Goal: Check status: Check status

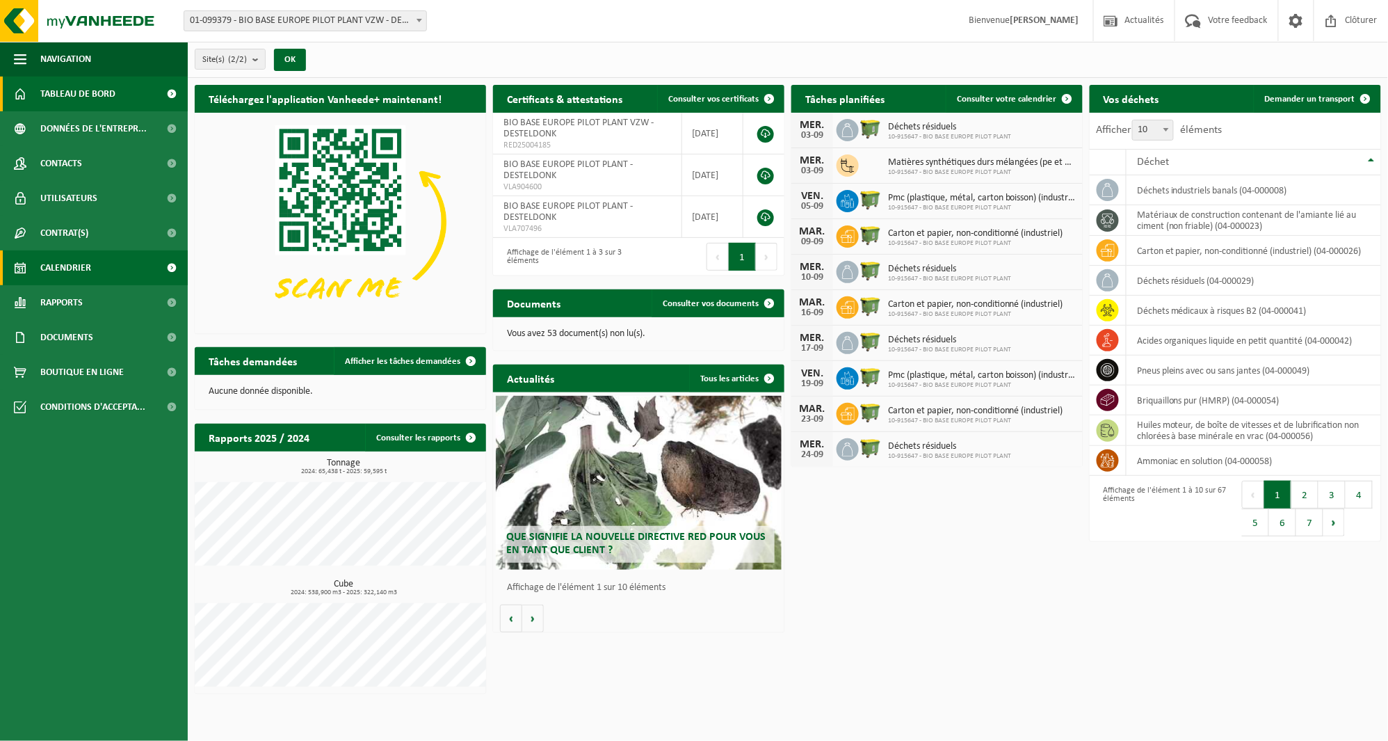
click at [86, 261] on span "Calendrier" at bounding box center [65, 267] width 51 height 35
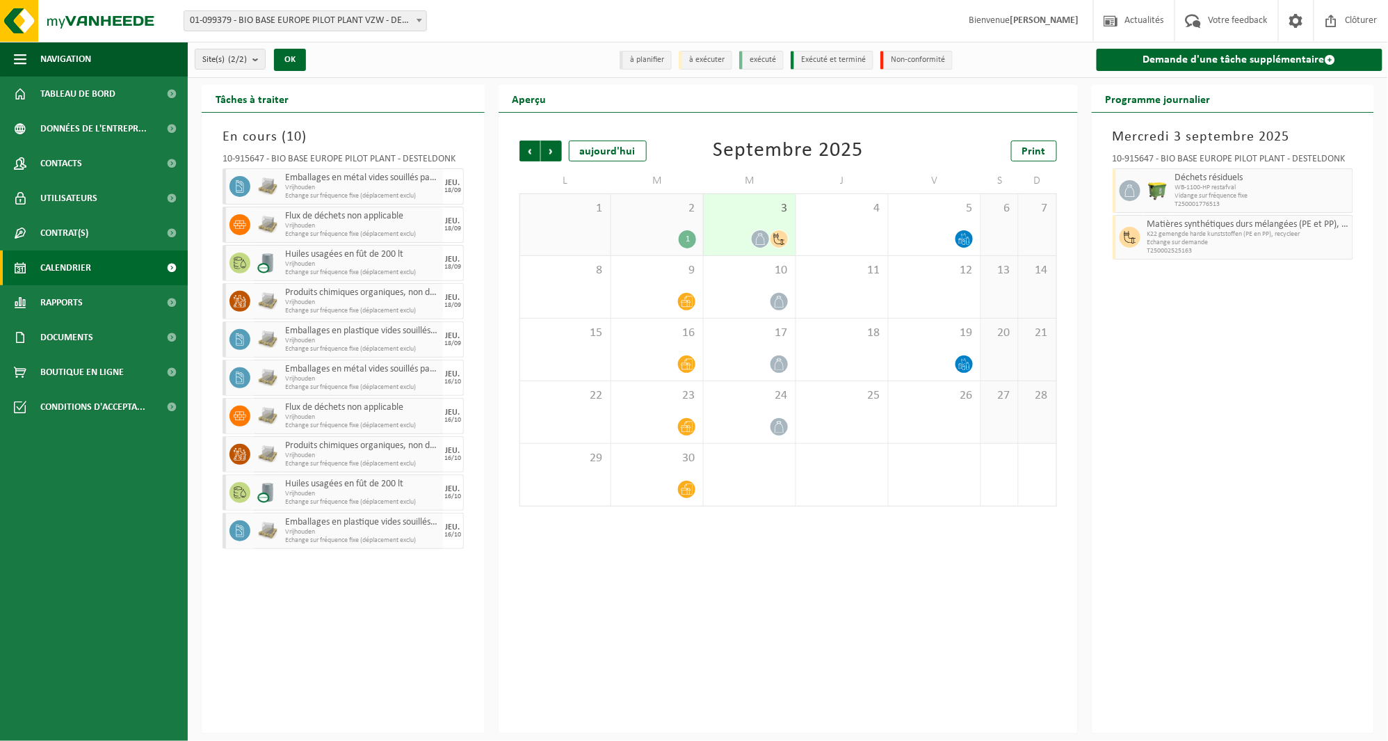
click at [665, 609] on div "Précédent Suivant aujourd'hui Septembre 2025 Print L M M J V S D 1 2 1 3 4 5 6 …" at bounding box center [788, 423] width 579 height 620
drag, startPoint x: 1269, startPoint y: 241, endPoint x: 1259, endPoint y: 241, distance: 9.7
click at [1269, 241] on span "Echange sur demande" at bounding box center [1248, 242] width 202 height 8
click at [773, 225] on div "3" at bounding box center [750, 224] width 92 height 61
click at [1219, 247] on span "T250002525163" at bounding box center [1248, 251] width 202 height 8
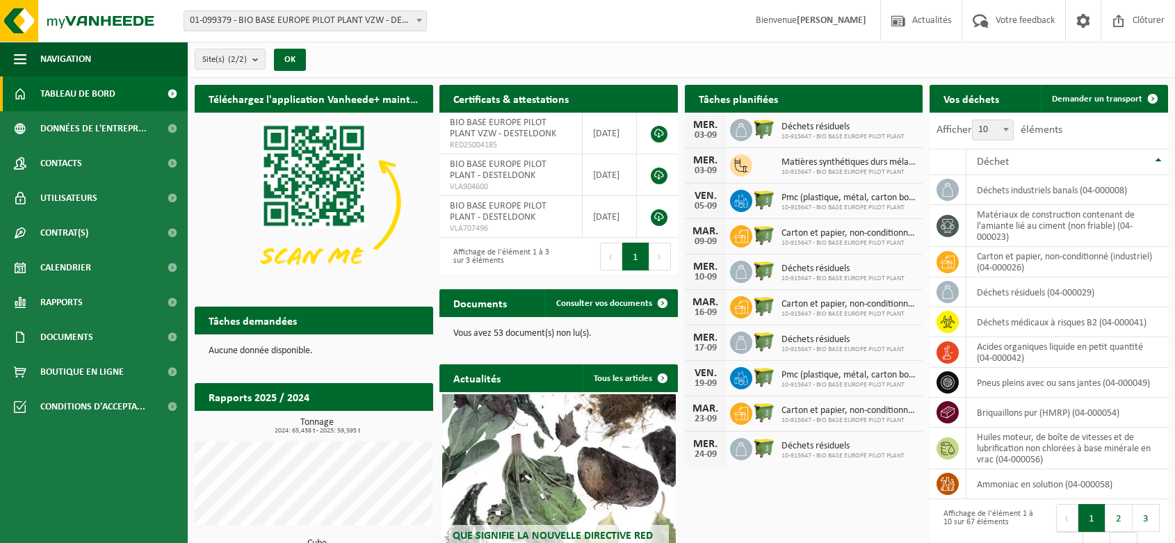
click at [143, 273] on link "Calendrier" at bounding box center [94, 267] width 188 height 35
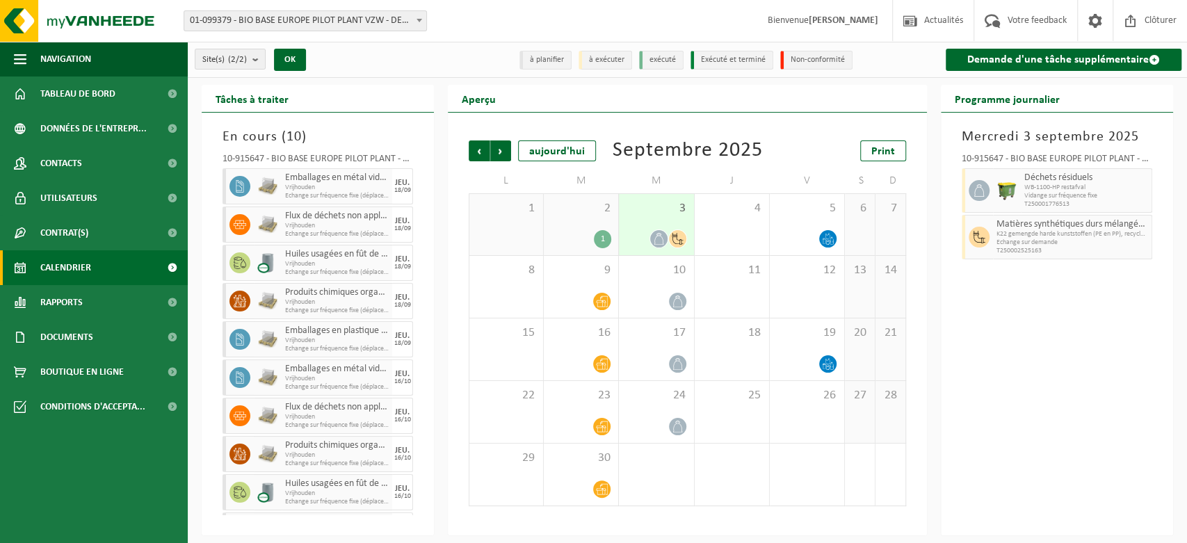
click at [682, 204] on span "3" at bounding box center [656, 208] width 60 height 15
click at [990, 223] on div "10-915647 - BIO BASE EUROPE PILOT PLANT - DESTELDONK Déchets résiduels WB-1100-…" at bounding box center [1057, 204] width 204 height 114
click at [991, 225] on div at bounding box center [977, 237] width 31 height 45
click at [993, 245] on div "Matières synthétiques durs mélangées (PE et PP), recyclables (industriel) K22 g…" at bounding box center [1072, 237] width 159 height 45
click at [682, 210] on span "3" at bounding box center [656, 208] width 60 height 15
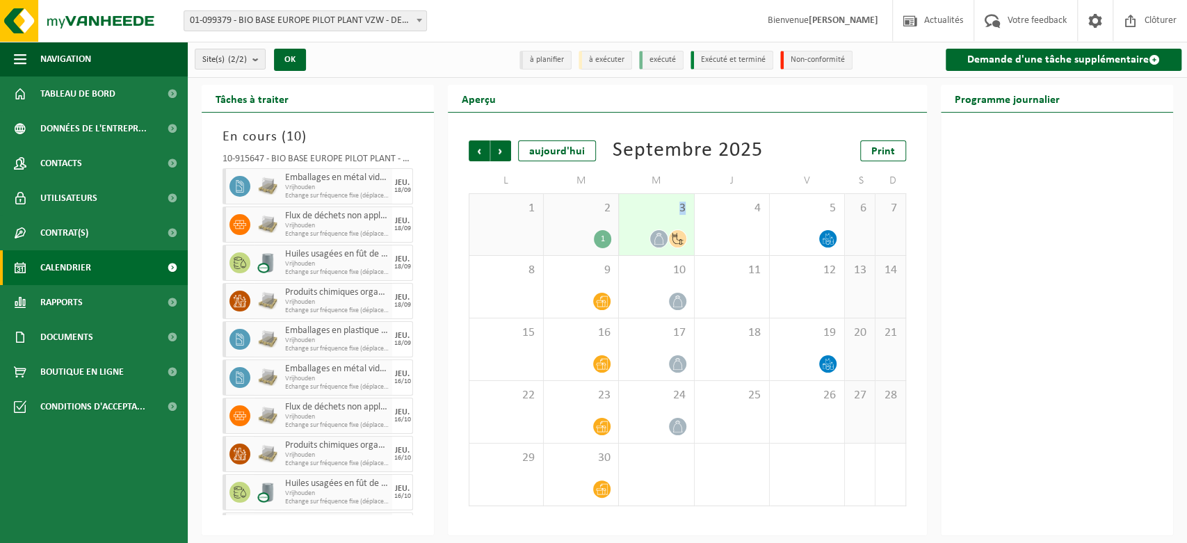
click at [679, 211] on span "3" at bounding box center [656, 208] width 60 height 15
